Goal: Find specific page/section: Find specific page/section

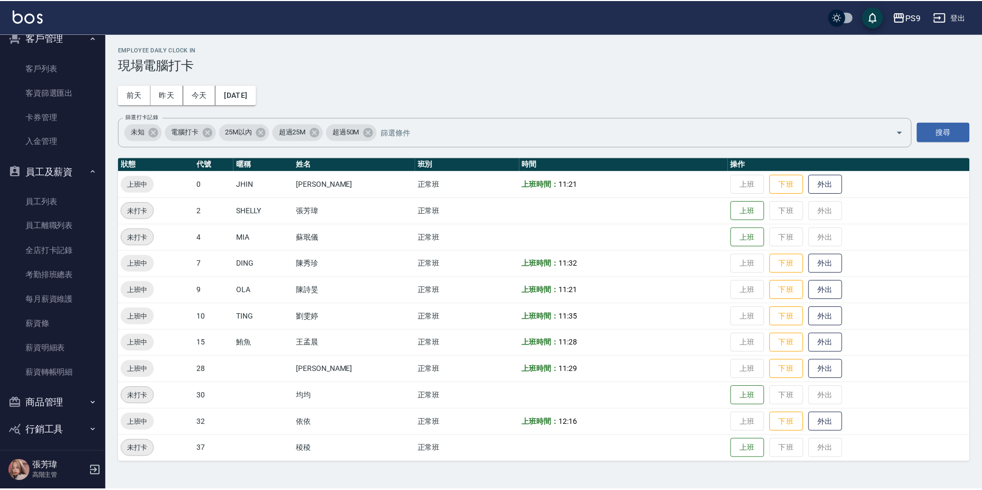
scroll to position [1362, 0]
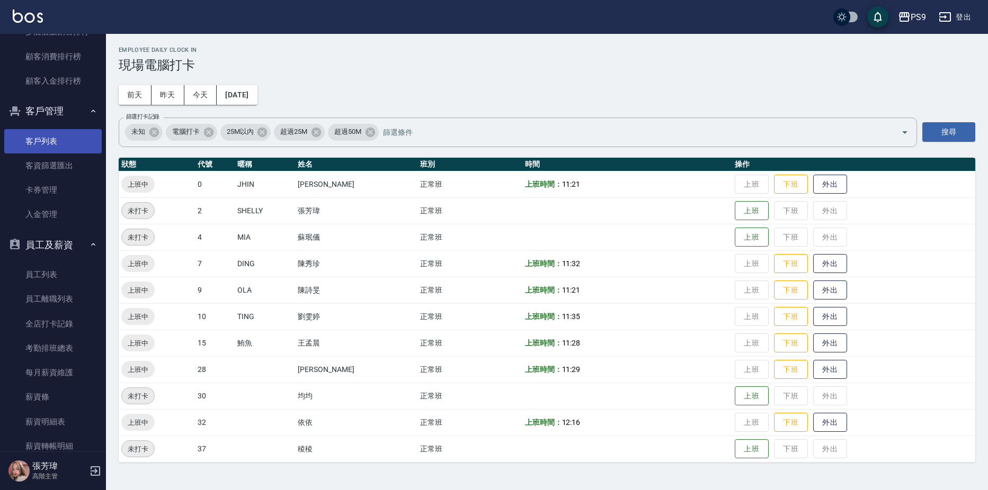
click at [46, 135] on link "客戶列表" at bounding box center [52, 141] width 97 height 24
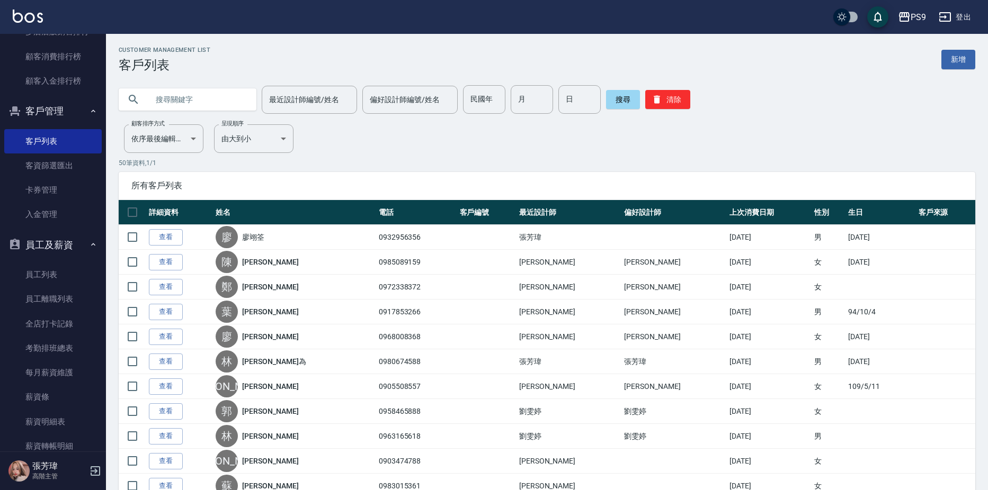
click at [200, 103] on input "text" at bounding box center [198, 99] width 100 height 29
type input "x"
type input "劉"
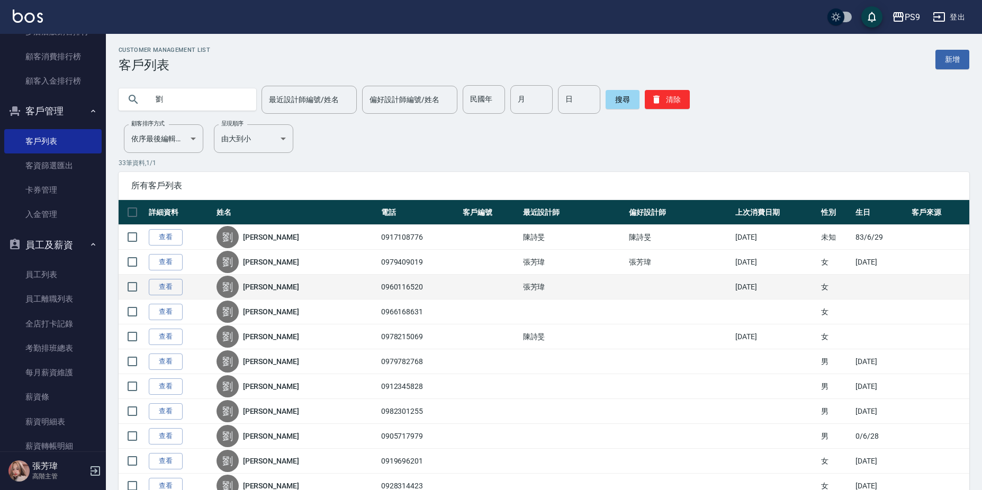
click at [270, 290] on link "[PERSON_NAME]" at bounding box center [271, 287] width 56 height 11
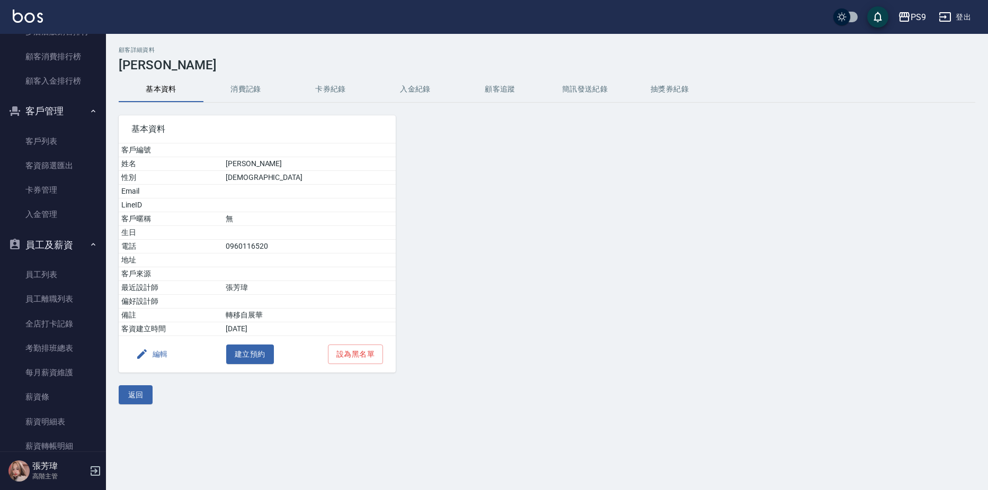
click at [419, 85] on button "入金紀錄" at bounding box center [415, 89] width 85 height 25
